Goal: Navigation & Orientation: Find specific page/section

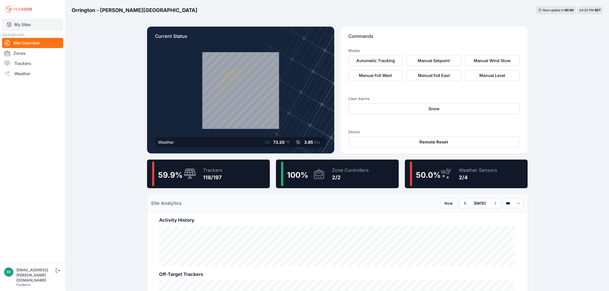
click at [33, 23] on link "My Sites" at bounding box center [32, 24] width 61 height 12
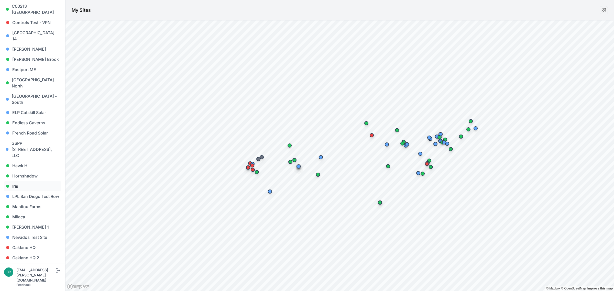
scroll to position [160, 0]
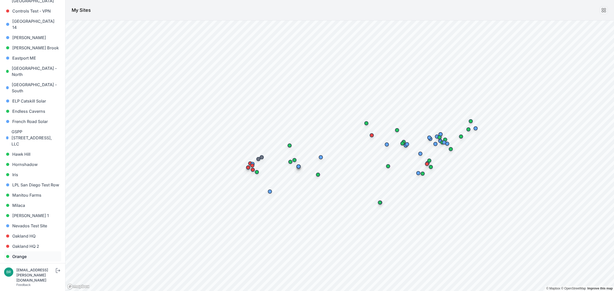
click at [24, 251] on link "Orange" at bounding box center [32, 256] width 57 height 10
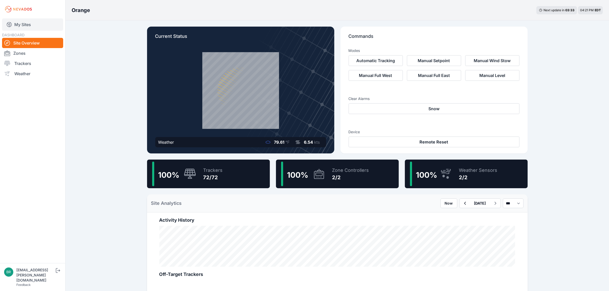
click at [29, 25] on link "My Sites" at bounding box center [32, 24] width 61 height 12
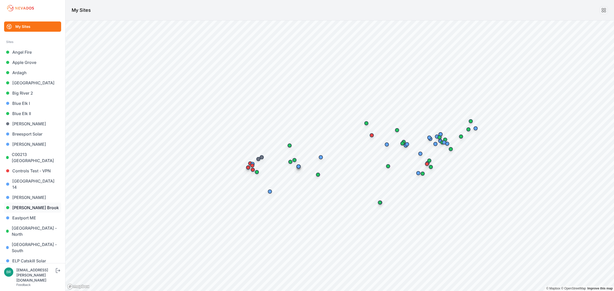
click at [35, 203] on link "[PERSON_NAME] Brook" at bounding box center [32, 207] width 57 height 10
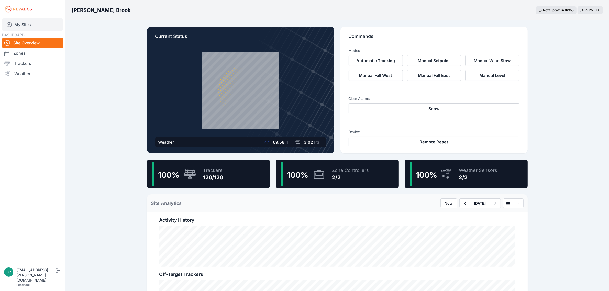
click at [41, 20] on link "My Sites" at bounding box center [32, 24] width 61 height 12
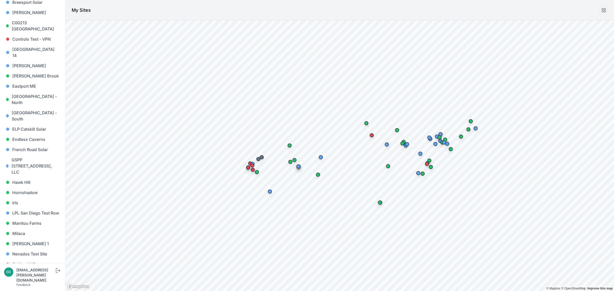
scroll to position [160, 0]
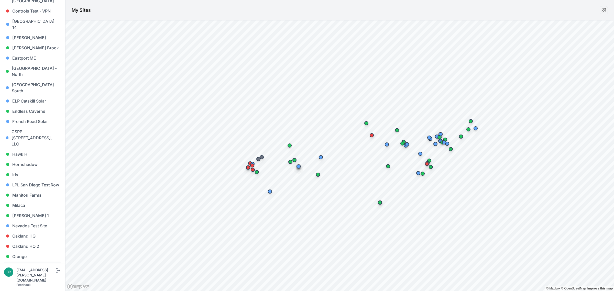
click at [29, 262] on link "Orrington - [PERSON_NAME][GEOGRAPHIC_DATA]" at bounding box center [32, 273] width 57 height 22
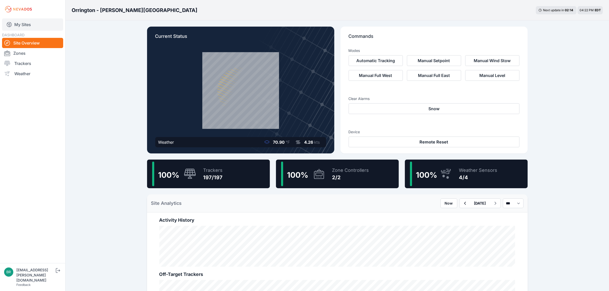
click at [47, 26] on link "My Sites" at bounding box center [32, 24] width 61 height 12
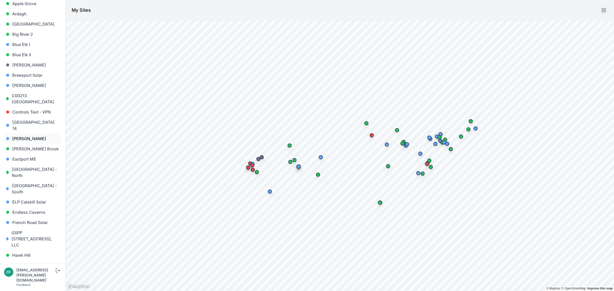
scroll to position [64, 0]
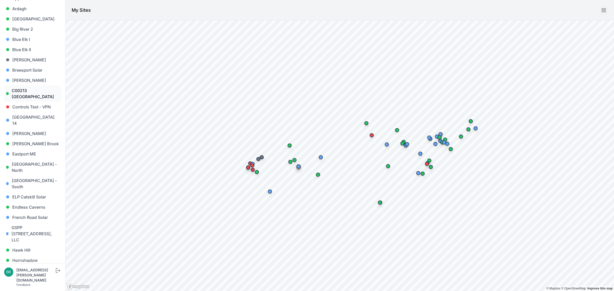
click at [35, 94] on link "C00213 [GEOGRAPHIC_DATA]" at bounding box center [32, 93] width 57 height 16
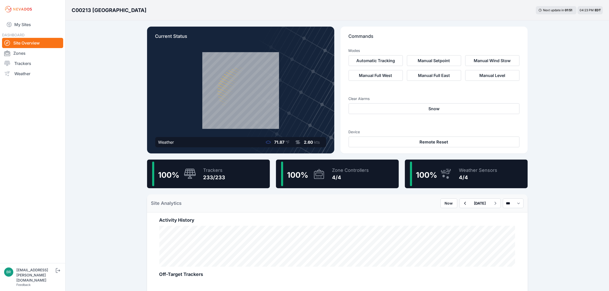
click at [15, 31] on nav "My Sites DASHBOARD Site Overview Zones Trackers Weather" at bounding box center [32, 138] width 65 height 241
click at [18, 27] on link "My Sites" at bounding box center [32, 24] width 61 height 12
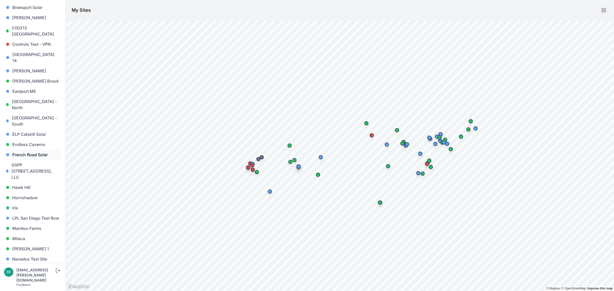
scroll to position [128, 0]
click at [38, 87] on link "Eastport ME" at bounding box center [32, 90] width 57 height 10
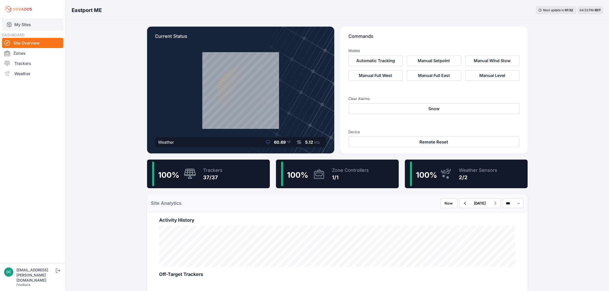
click at [33, 23] on link "My Sites" at bounding box center [32, 24] width 61 height 12
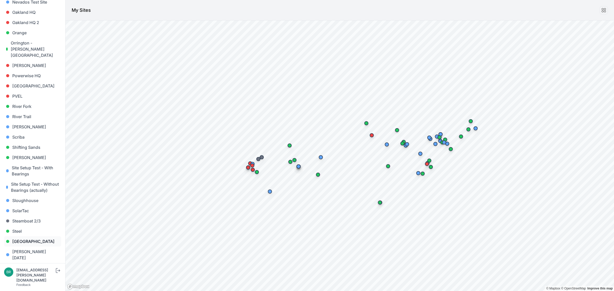
scroll to position [436, 0]
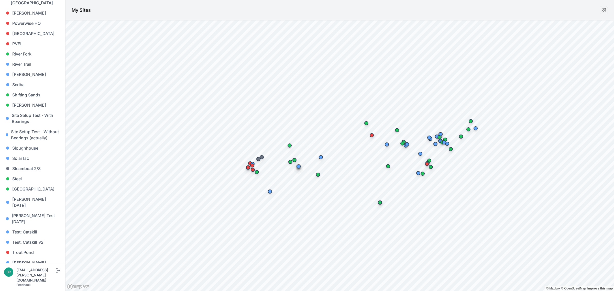
click at [30, 278] on link "[PERSON_NAME] [PERSON_NAME]" at bounding box center [32, 286] width 57 height 16
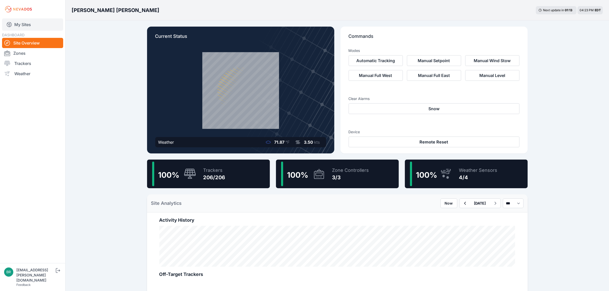
click at [41, 20] on link "My Sites" at bounding box center [32, 24] width 61 height 12
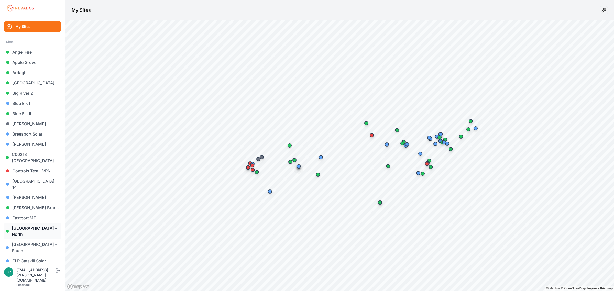
click at [31, 223] on link "[GEOGRAPHIC_DATA] - North" at bounding box center [32, 231] width 57 height 16
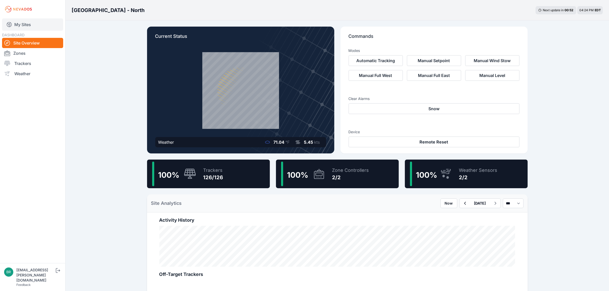
click at [32, 24] on link "My Sites" at bounding box center [32, 24] width 61 height 12
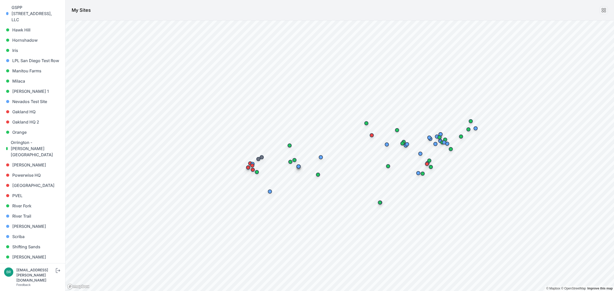
scroll to position [320, 0]
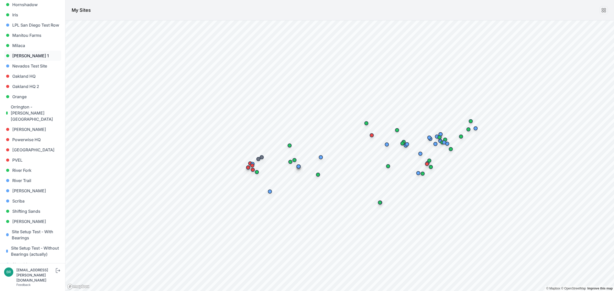
click at [32, 51] on link "[PERSON_NAME] 1" at bounding box center [32, 56] width 57 height 10
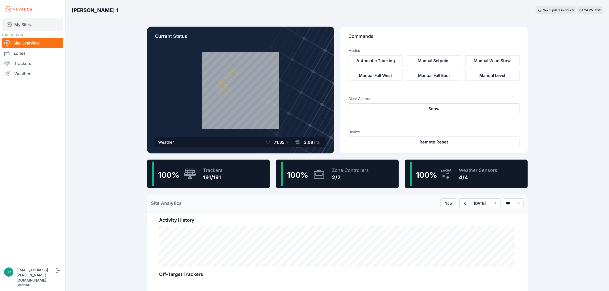
click at [13, 26] on link "My Sites" at bounding box center [32, 24] width 61 height 12
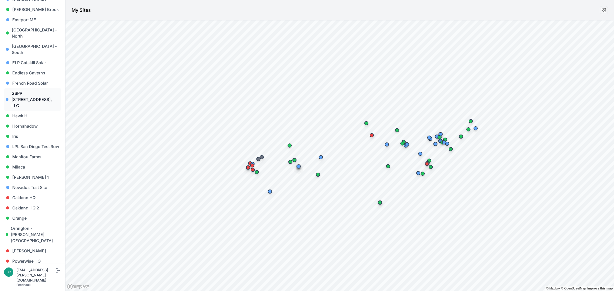
scroll to position [192, 0]
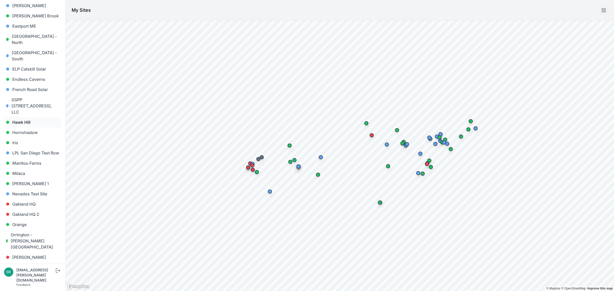
click at [31, 117] on link "Hawk Hill" at bounding box center [32, 122] width 57 height 10
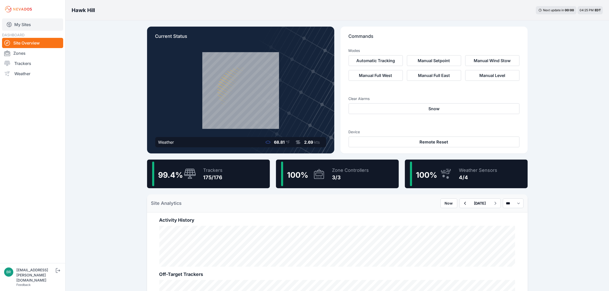
click at [41, 20] on link "My Sites" at bounding box center [32, 24] width 61 height 12
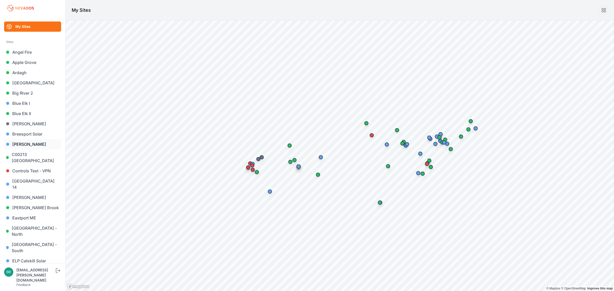
click at [31, 141] on link "[PERSON_NAME]" at bounding box center [32, 144] width 57 height 10
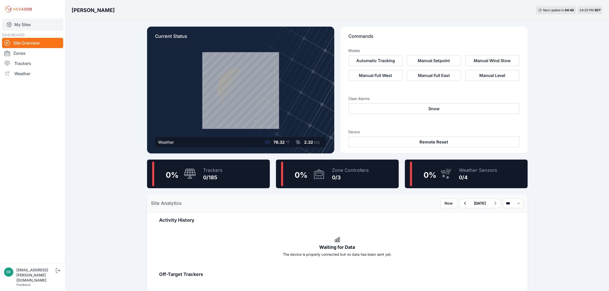
click at [36, 22] on link "My Sites" at bounding box center [32, 24] width 61 height 12
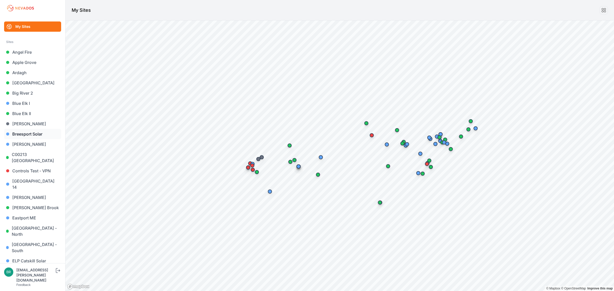
click at [40, 130] on link "Breesport Solar" at bounding box center [32, 134] width 57 height 10
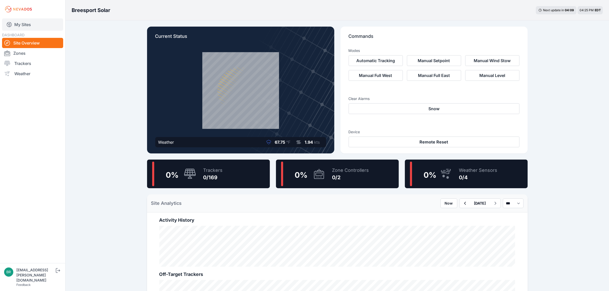
click at [35, 24] on link "My Sites" at bounding box center [32, 24] width 61 height 12
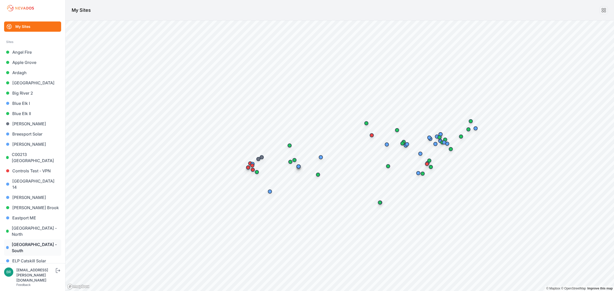
click at [41, 239] on link "[GEOGRAPHIC_DATA] - South" at bounding box center [32, 247] width 57 height 16
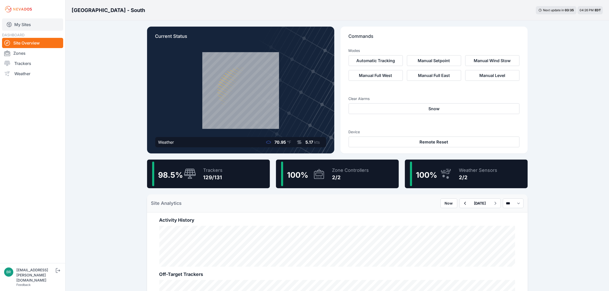
click at [39, 28] on link "My Sites" at bounding box center [32, 24] width 61 height 12
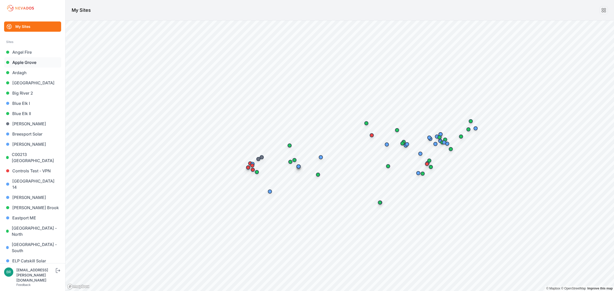
click at [31, 63] on link "Apple Grove" at bounding box center [32, 62] width 57 height 10
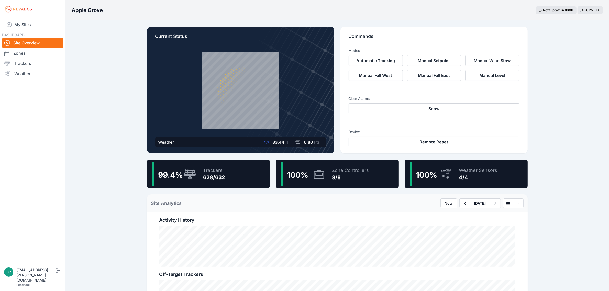
click at [36, 17] on div "My Sites DASHBOARD Site Overview Zones Trackers Weather" at bounding box center [32, 131] width 65 height 263
click at [36, 21] on link "My Sites" at bounding box center [32, 24] width 61 height 12
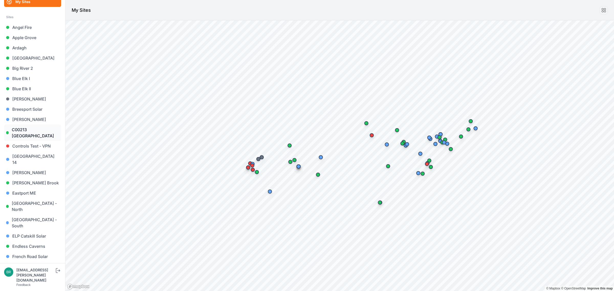
scroll to position [96, 0]
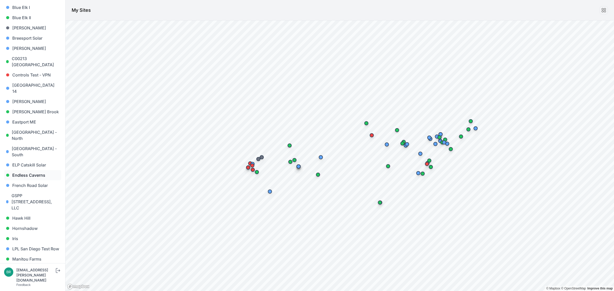
click at [30, 170] on link "Endless Caverns" at bounding box center [32, 175] width 57 height 10
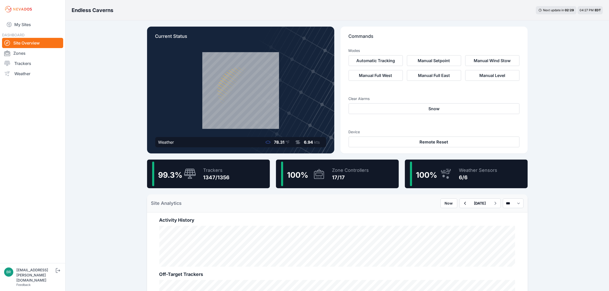
click at [191, 167] on div "99.3 %" at bounding box center [174, 174] width 44 height 25
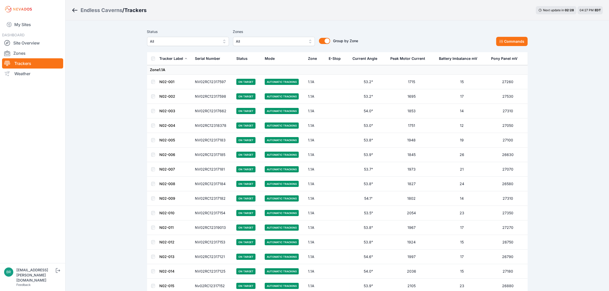
click at [190, 45] on button "All" at bounding box center [188, 41] width 82 height 9
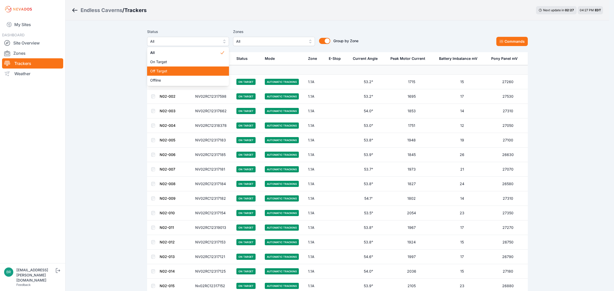
click at [183, 72] on span "Off Target" at bounding box center [185, 71] width 70 height 5
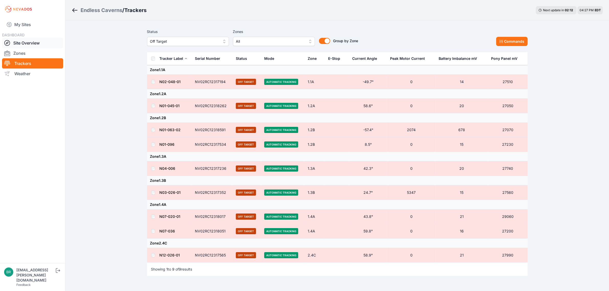
click at [45, 46] on link "Site Overview" at bounding box center [32, 43] width 61 height 10
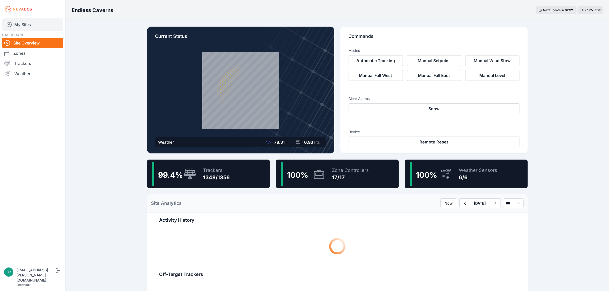
click at [49, 26] on link "My Sites" at bounding box center [32, 24] width 61 height 12
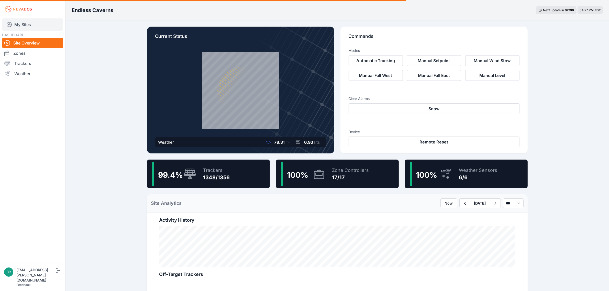
click at [43, 25] on link "My Sites" at bounding box center [32, 24] width 61 height 12
click at [36, 24] on link "My Sites" at bounding box center [32, 24] width 61 height 12
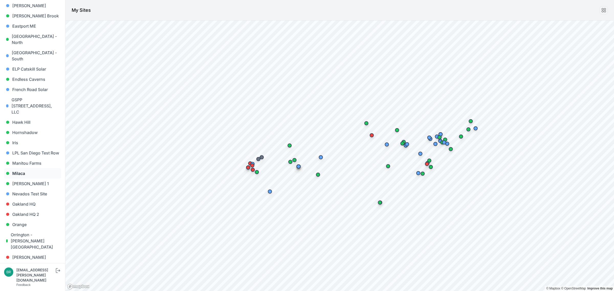
scroll to position [288, 0]
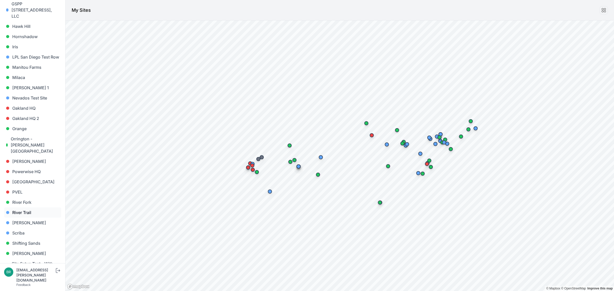
click at [26, 207] on link "River Trail" at bounding box center [32, 212] width 57 height 10
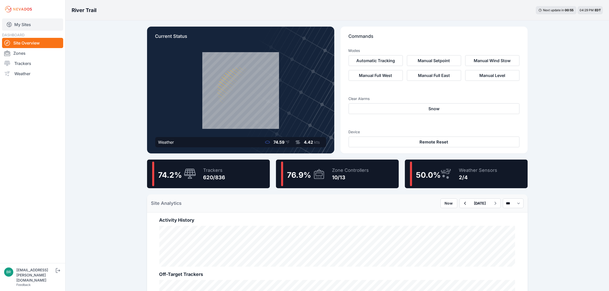
click at [44, 25] on link "My Sites" at bounding box center [32, 24] width 61 height 12
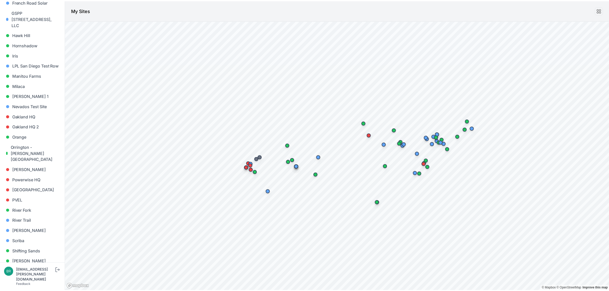
scroll to position [436, 0]
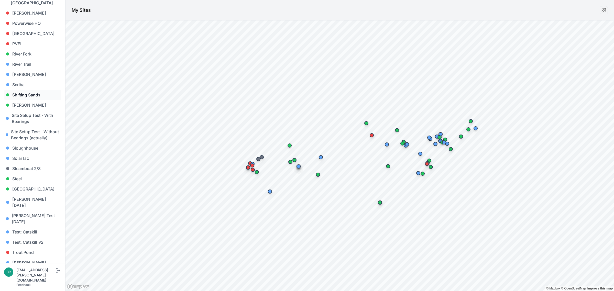
click at [31, 90] on link "Shifting Sands" at bounding box center [32, 95] width 57 height 10
